Goal: Information Seeking & Learning: Learn about a topic

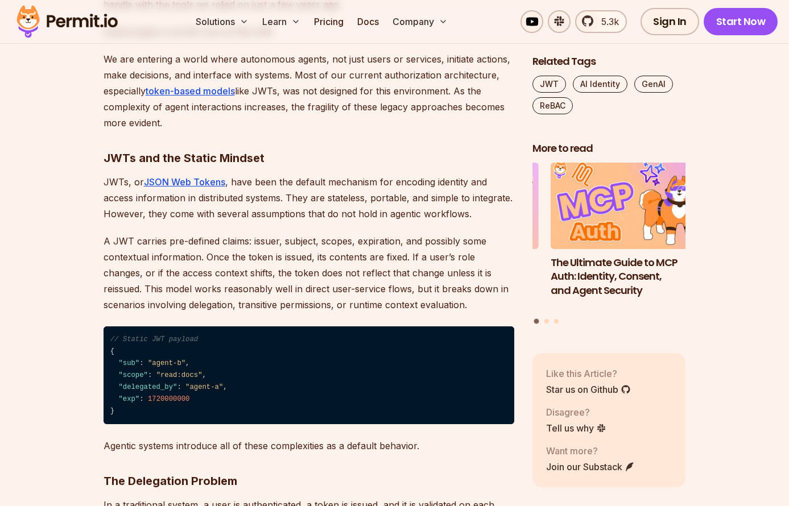
scroll to position [697, 0]
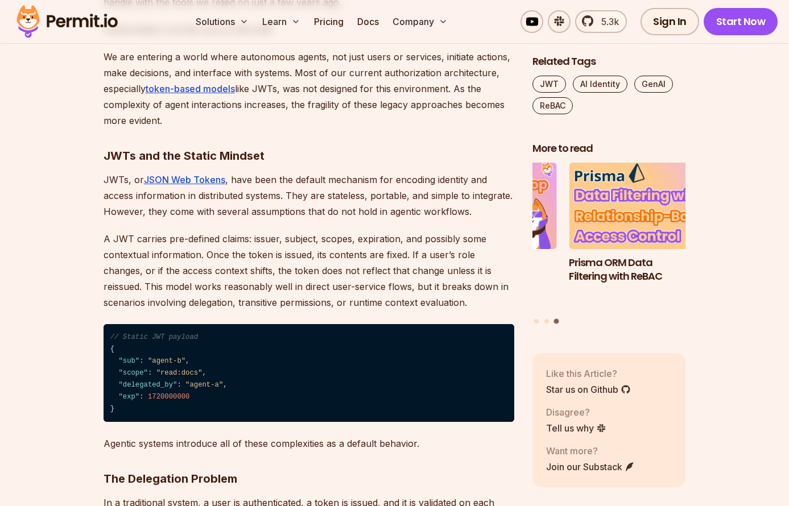
click at [219, 279] on p "A JWT carries pre-defined claims: issuer, subject, scopes, expiration, and poss…" at bounding box center [308, 271] width 410 height 80
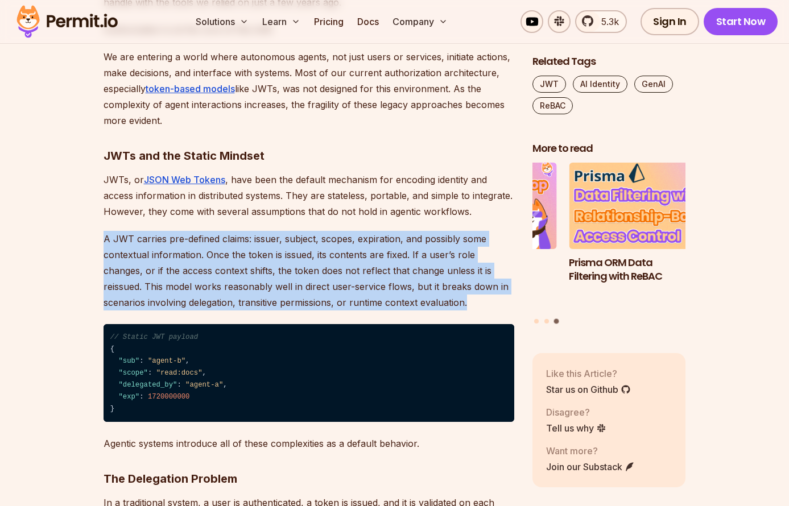
click at [219, 279] on p "A JWT carries pre-defined claims: issuer, subject, scopes, expiration, and poss…" at bounding box center [308, 271] width 410 height 80
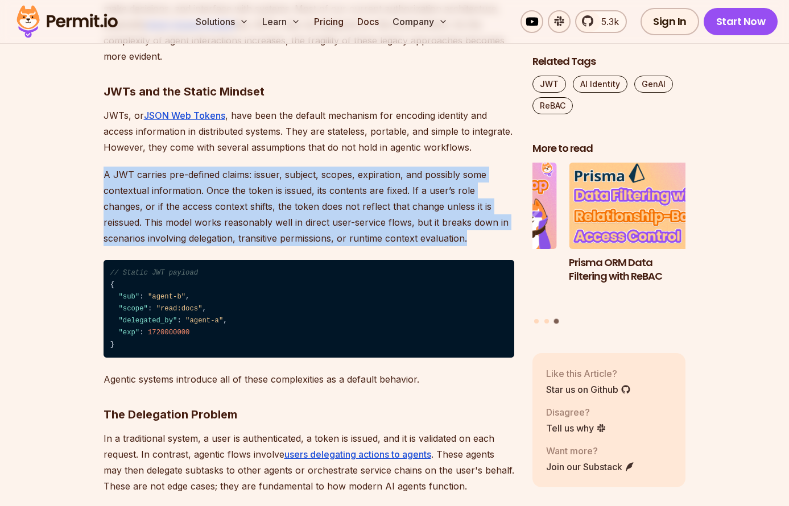
scroll to position [804, 0]
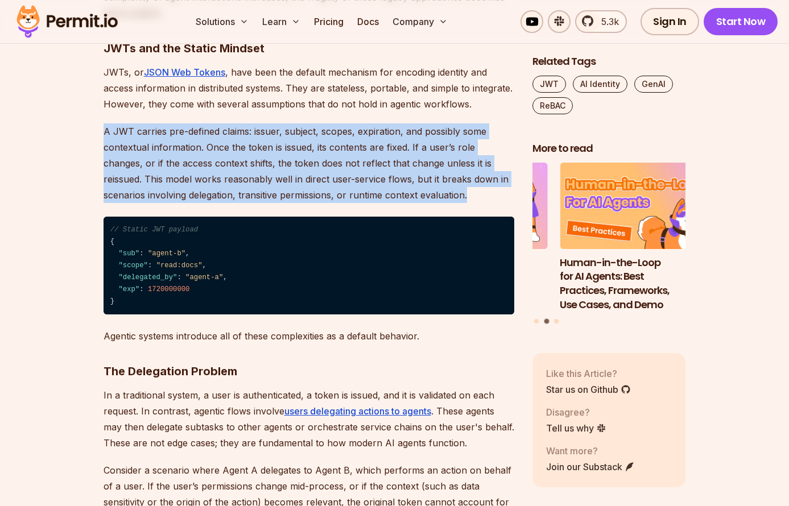
click at [321, 144] on p "A JWT carries pre-defined claims: issuer, subject, scopes, expiration, and poss…" at bounding box center [308, 163] width 410 height 80
click at [311, 146] on p "A JWT carries pre-defined claims: issuer, subject, scopes, expiration, and poss…" at bounding box center [308, 163] width 410 height 80
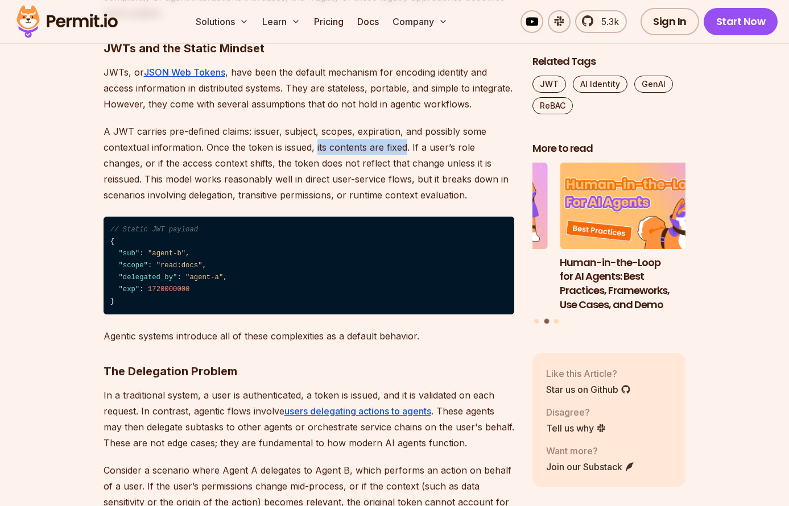
drag, startPoint x: 314, startPoint y: 148, endPoint x: 404, endPoint y: 150, distance: 89.9
click at [404, 150] on p "A JWT carries pre-defined claims: issuer, subject, scopes, expiration, and poss…" at bounding box center [308, 163] width 410 height 80
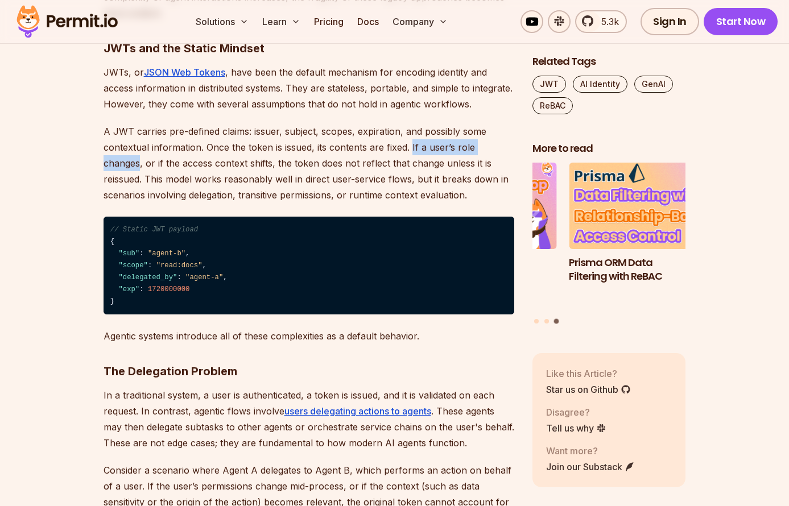
drag, startPoint x: 410, startPoint y: 146, endPoint x: 510, endPoint y: 149, distance: 100.1
click at [510, 149] on p "A JWT carries pre-defined claims: issuer, subject, scopes, expiration, and poss…" at bounding box center [308, 163] width 410 height 80
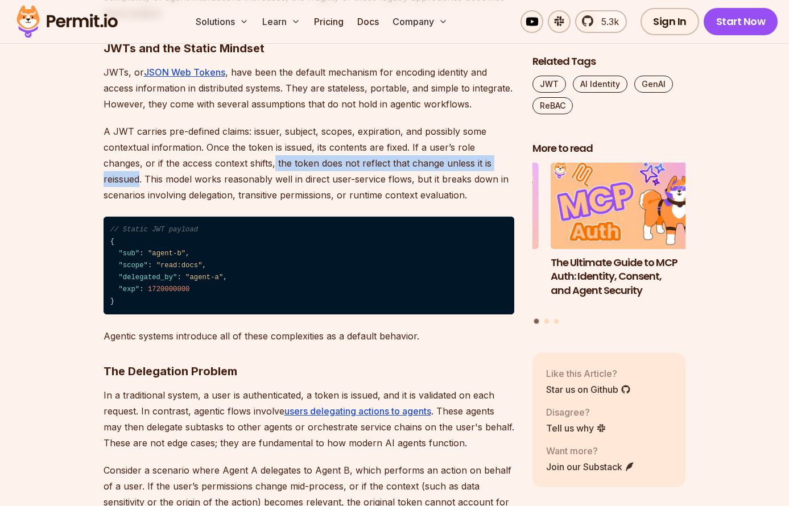
drag, startPoint x: 233, startPoint y: 163, endPoint x: 483, endPoint y: 156, distance: 250.2
click at [483, 156] on p "A JWT carries pre-defined claims: issuer, subject, scopes, expiration, and poss…" at bounding box center [308, 163] width 410 height 80
click at [484, 160] on p "A JWT carries pre-defined claims: issuer, subject, scopes, expiration, and poss…" at bounding box center [308, 163] width 410 height 80
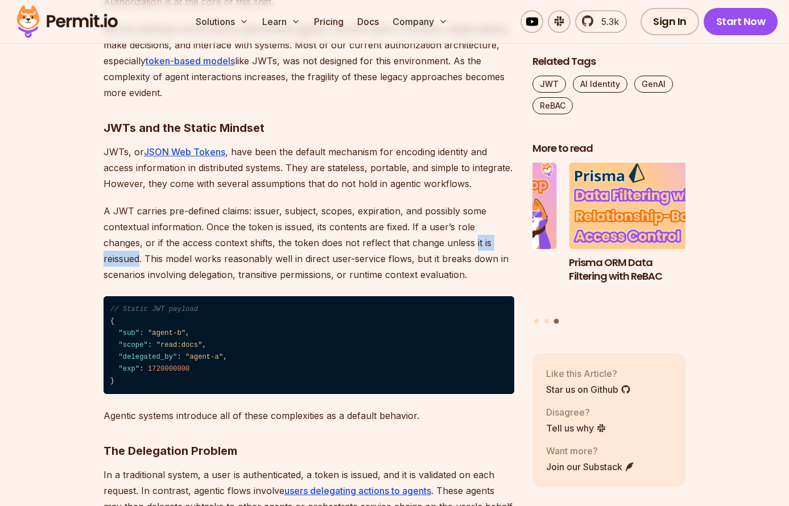
scroll to position [732, 0]
